Goal: Information Seeking & Learning: Learn about a topic

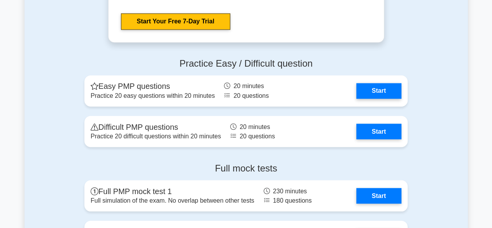
scroll to position [2128, 0]
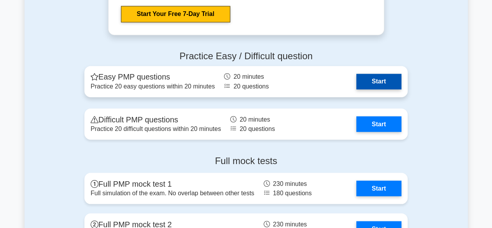
click at [356, 85] on link "Start" at bounding box center [378, 82] width 45 height 16
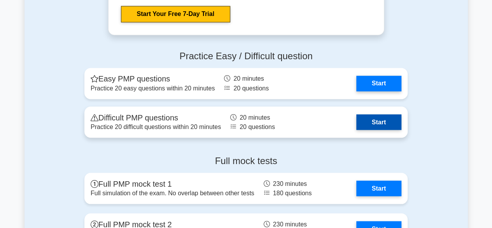
click at [356, 116] on link "Start" at bounding box center [378, 122] width 45 height 16
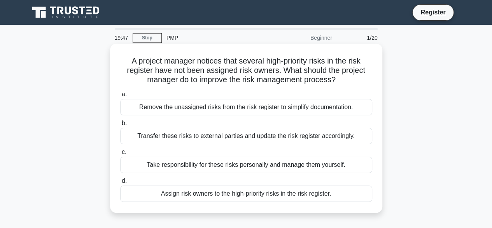
click at [261, 89] on div "a. Remove the unassigned risks from the risk register to simplify documentation…" at bounding box center [246, 145] width 261 height 115
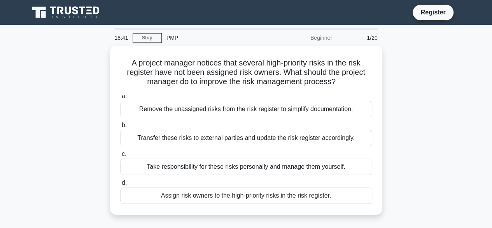
click at [489, 196] on main "18:41 Stop PMP Beginner 1/20 A project manager notices that several high-priori…" at bounding box center [246, 222] width 492 height 395
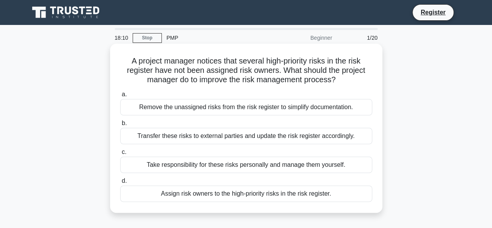
click at [247, 100] on div "Remove the unassigned risks from the risk register to simplify documentation." at bounding box center [246, 107] width 252 height 16
click at [120, 97] on input "a. Remove the unassigned risks from the risk register to simplify documentation." at bounding box center [120, 94] width 0 height 5
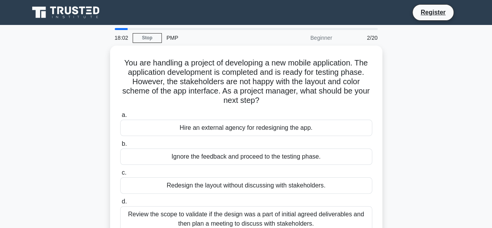
click at [247, 100] on h5 "You are handling a project of developing a new mobile application. The applicat…" at bounding box center [246, 81] width 254 height 47
